Goal: Task Accomplishment & Management: Manage account settings

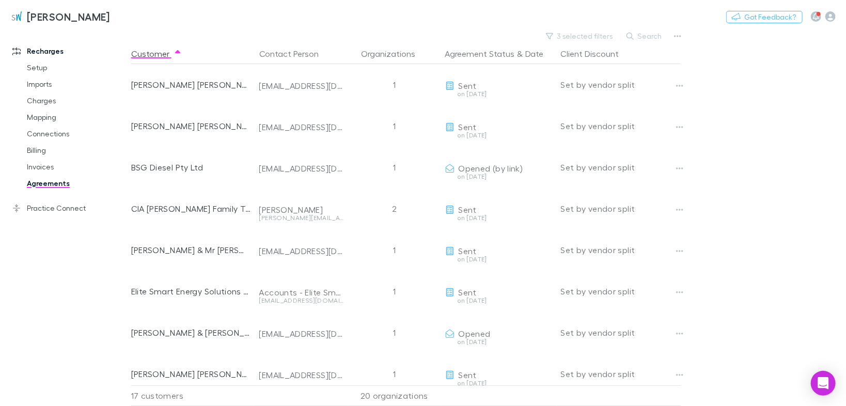
click at [38, 94] on link "Charges" at bounding box center [76, 100] width 119 height 17
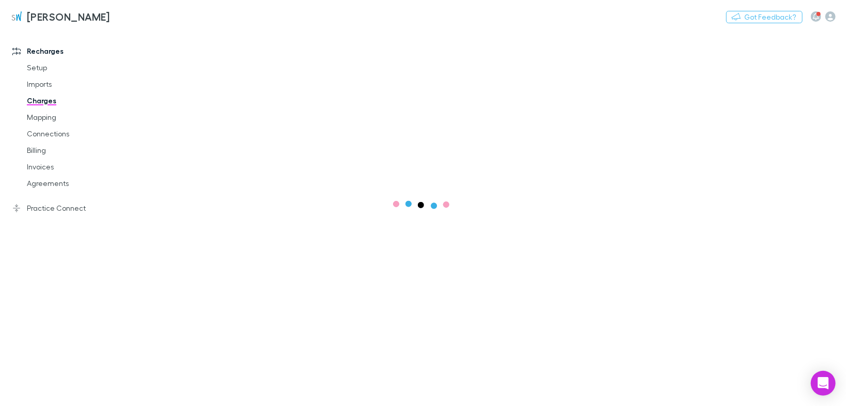
click at [812, 17] on button "button" at bounding box center [816, 16] width 10 height 10
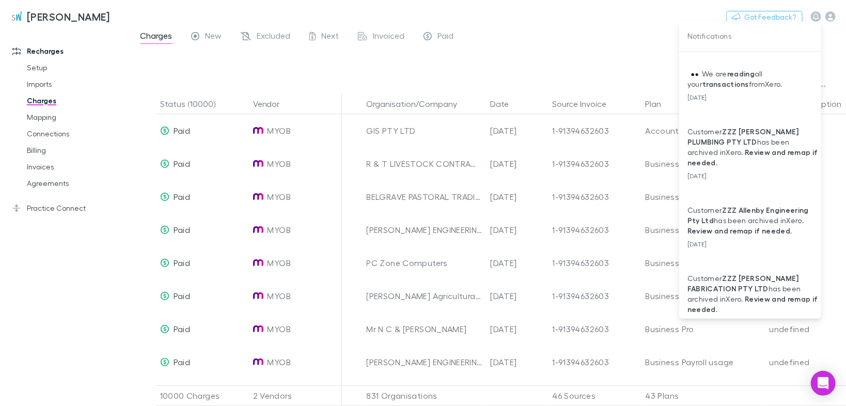
click at [561, 37] on div at bounding box center [423, 203] width 846 height 406
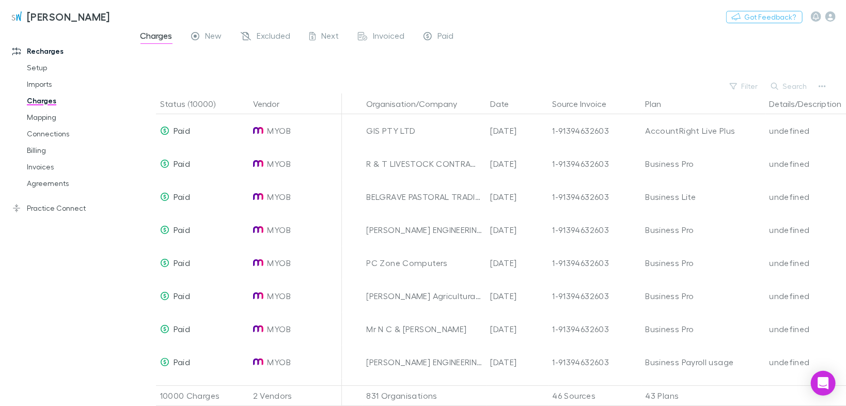
click at [56, 118] on link "Mapping" at bounding box center [76, 117] width 119 height 17
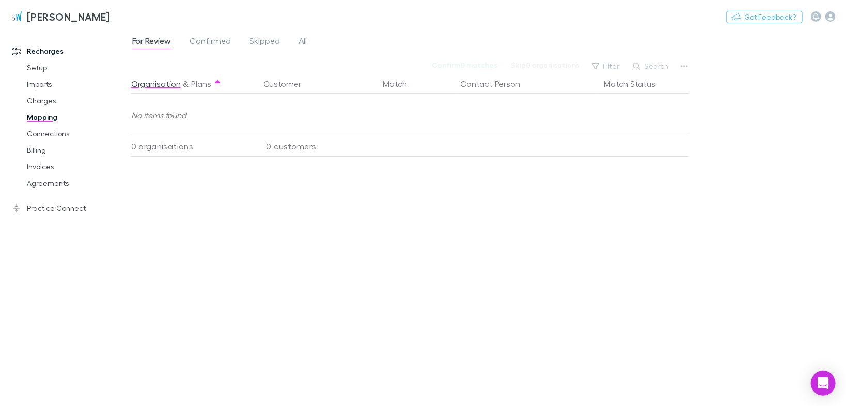
click at [42, 137] on link "Connections" at bounding box center [76, 133] width 119 height 17
